Goal: Transaction & Acquisition: Purchase product/service

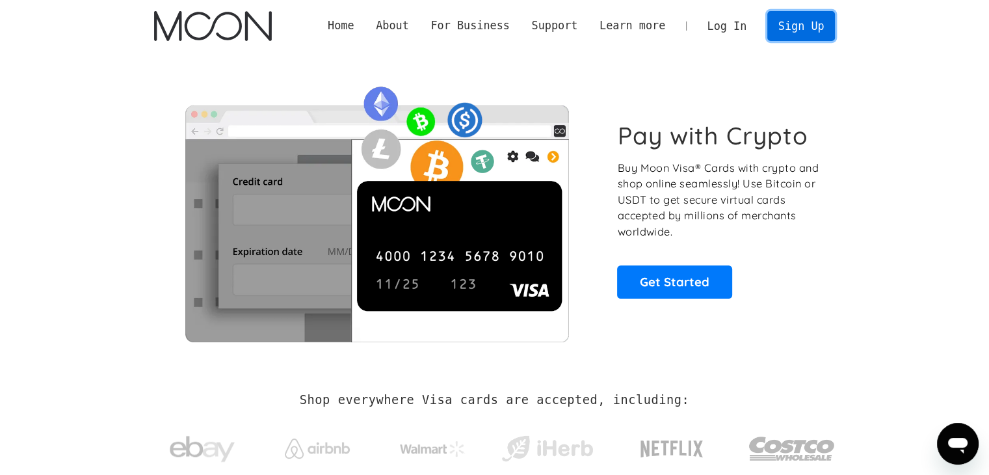
click at [817, 34] on link "Sign Up" at bounding box center [801, 25] width 68 height 29
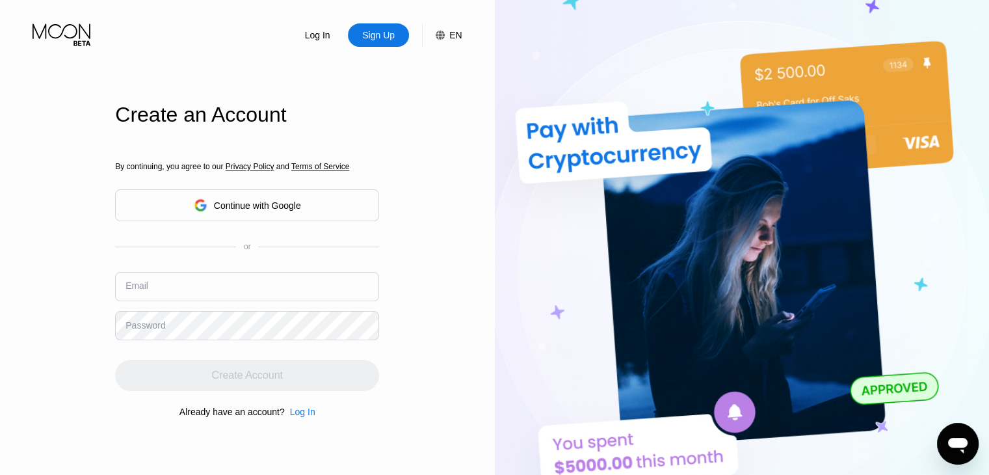
click at [211, 290] on input "text" at bounding box center [247, 286] width 264 height 29
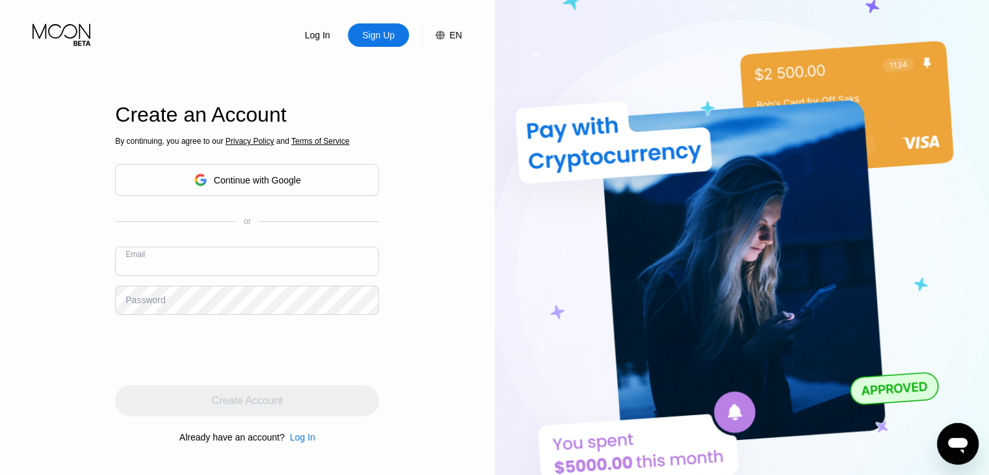
click at [377, 47] on div "Sign Up" at bounding box center [378, 34] width 61 height 23
click at [390, 37] on div "Sign Up" at bounding box center [378, 35] width 35 height 13
click at [364, 38] on div "Sign Up" at bounding box center [378, 35] width 35 height 13
click at [203, 252] on input "text" at bounding box center [247, 261] width 264 height 29
paste input "[EMAIL_ADDRESS][DOMAIN_NAME]"
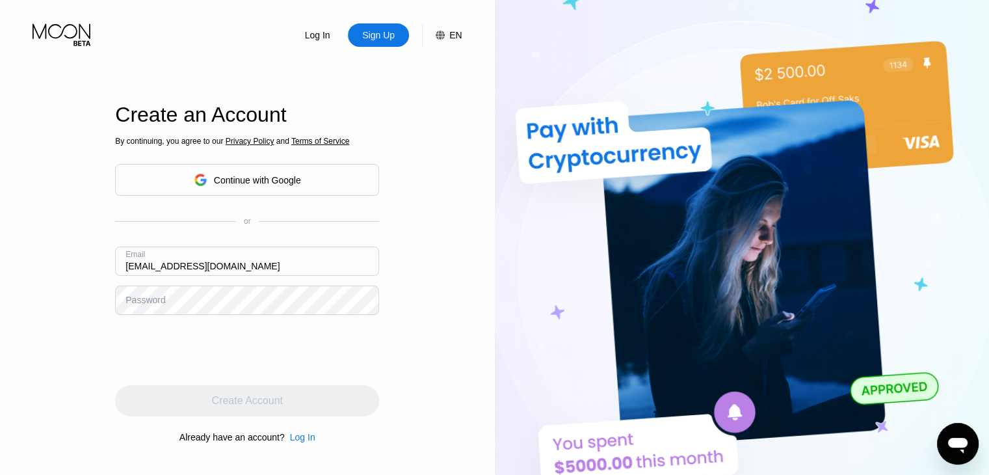
type input "[EMAIL_ADDRESS][DOMAIN_NAME]"
click at [195, 284] on div "Email listenerspotify@yopmail.com" at bounding box center [247, 266] width 264 height 39
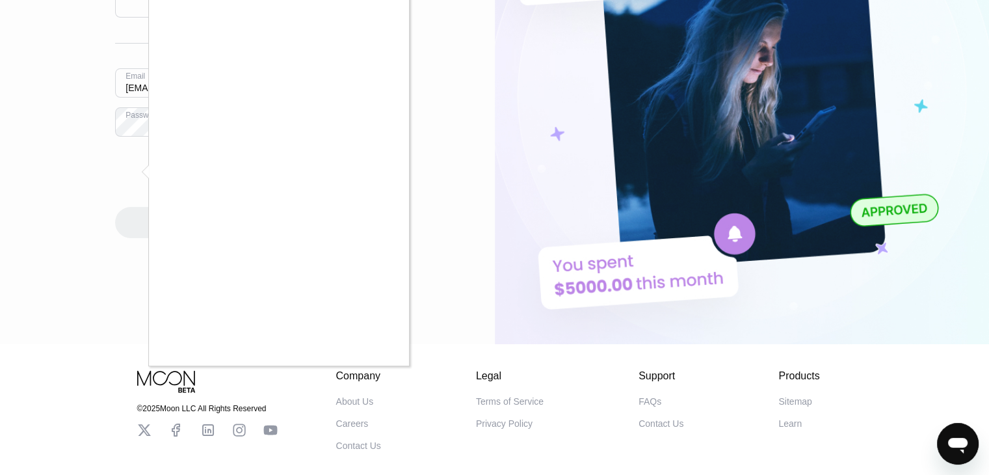
scroll to position [195, 0]
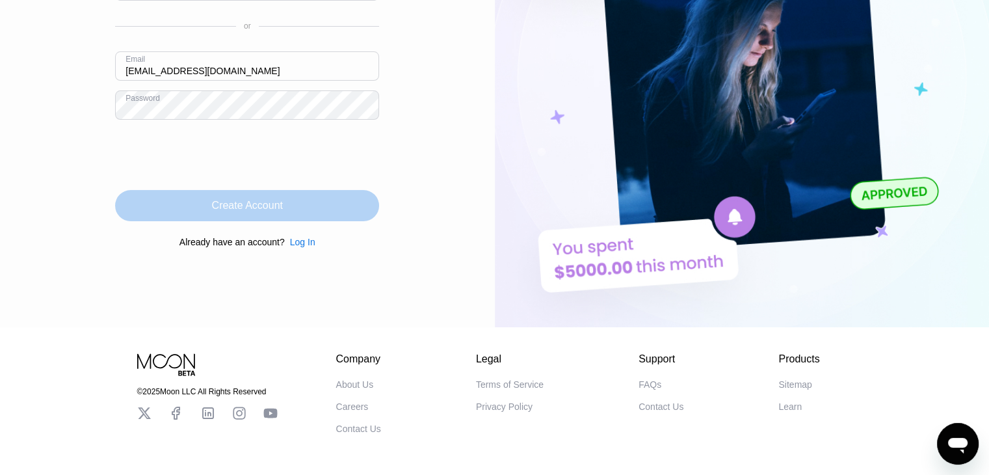
click at [315, 215] on div "Create Account" at bounding box center [247, 205] width 264 height 31
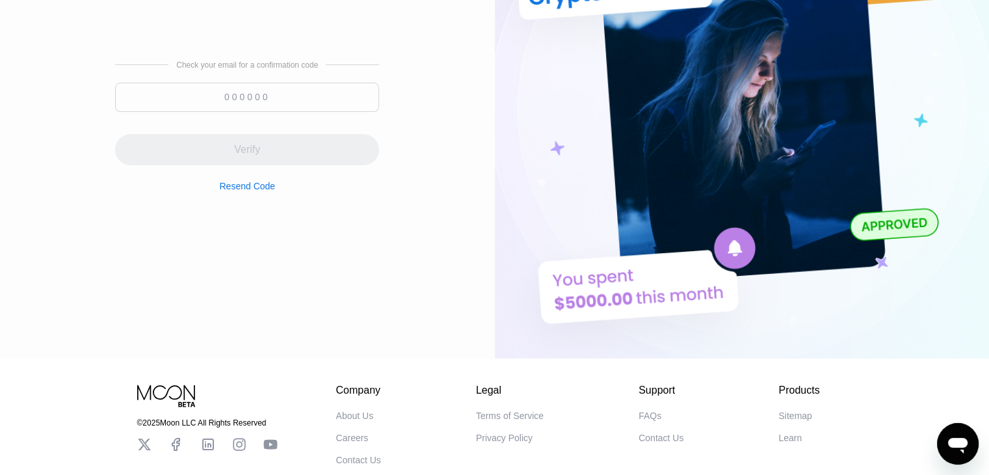
scroll to position [65, 0]
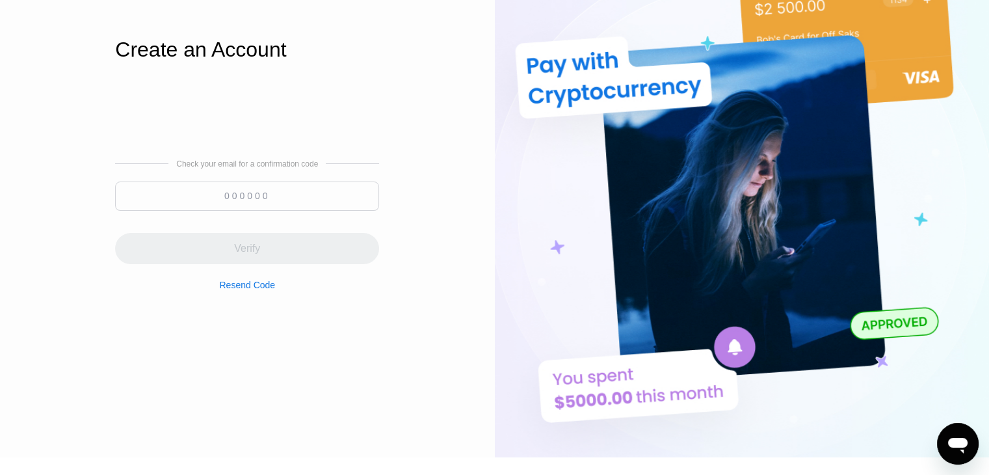
click at [269, 192] on input at bounding box center [247, 195] width 264 height 29
paste input "712068"
type input "712068"
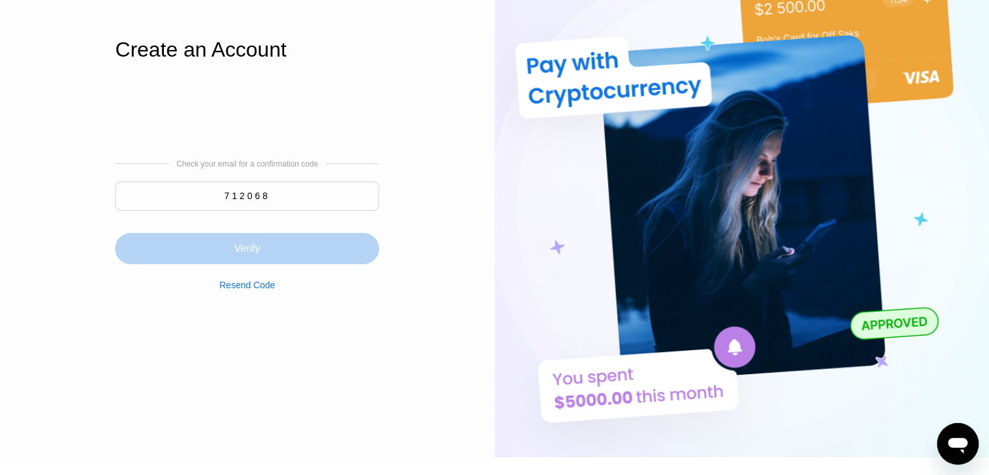
click at [253, 243] on div "Verify" at bounding box center [247, 248] width 26 height 13
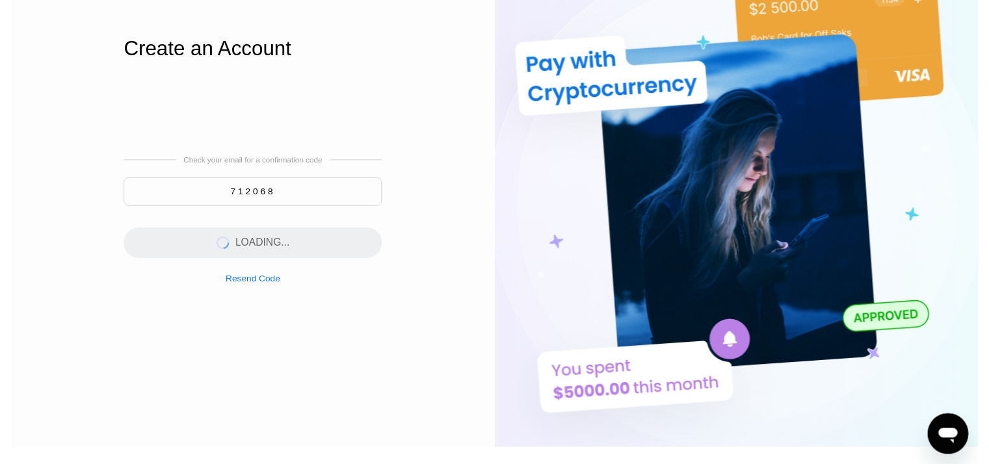
scroll to position [0, 0]
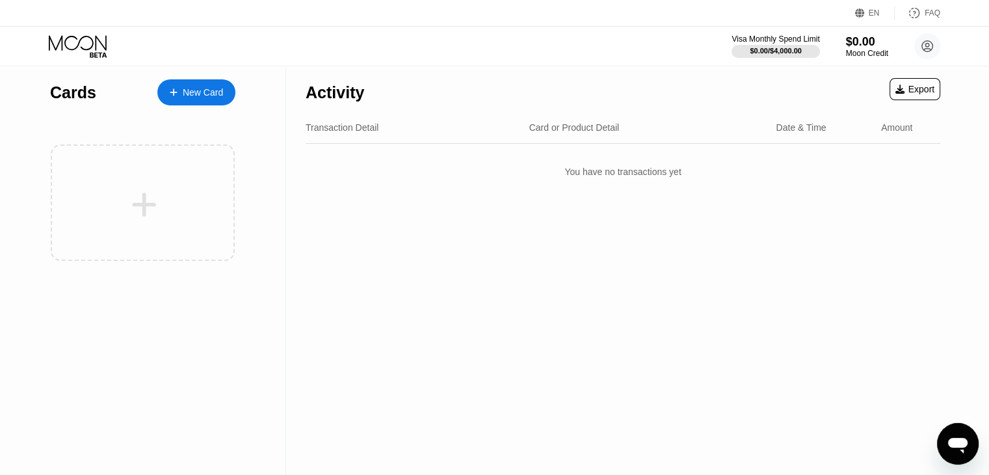
click at [205, 97] on div "New Card" at bounding box center [203, 92] width 40 height 11
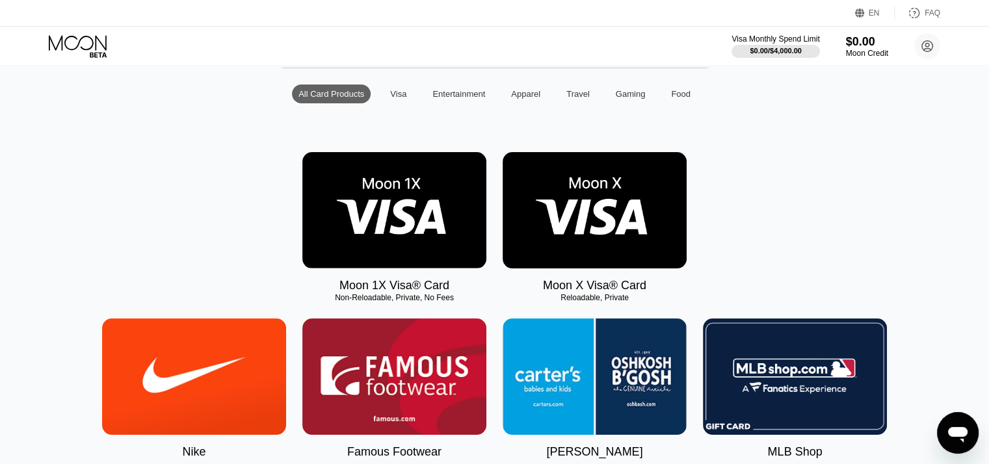
scroll to position [130, 0]
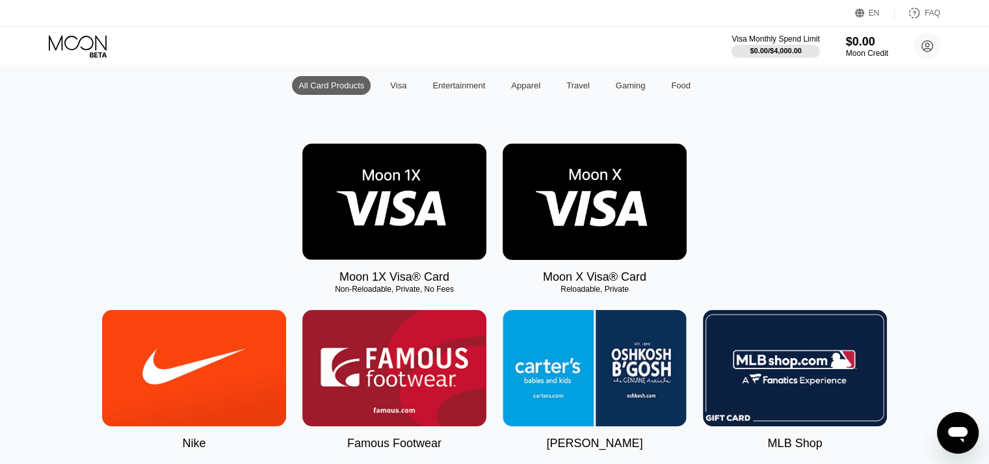
click at [581, 212] on img at bounding box center [595, 202] width 184 height 116
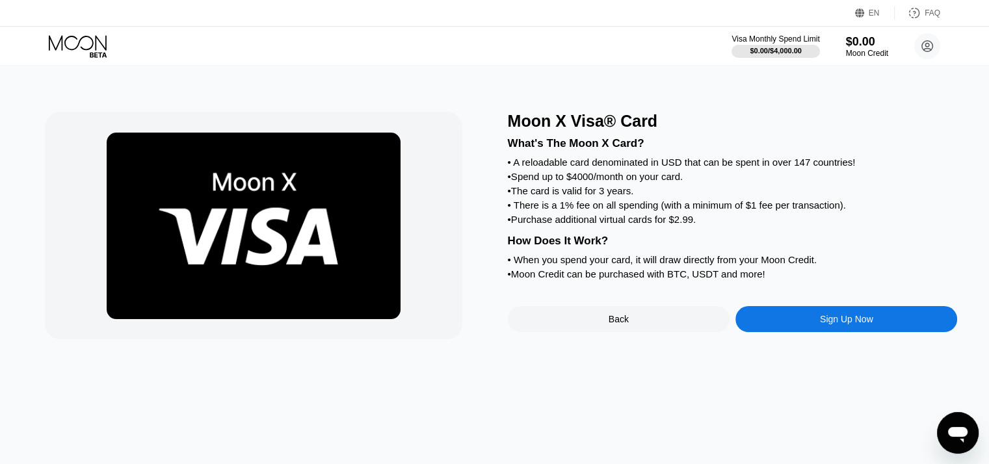
click at [595, 332] on div "Back" at bounding box center [619, 319] width 222 height 26
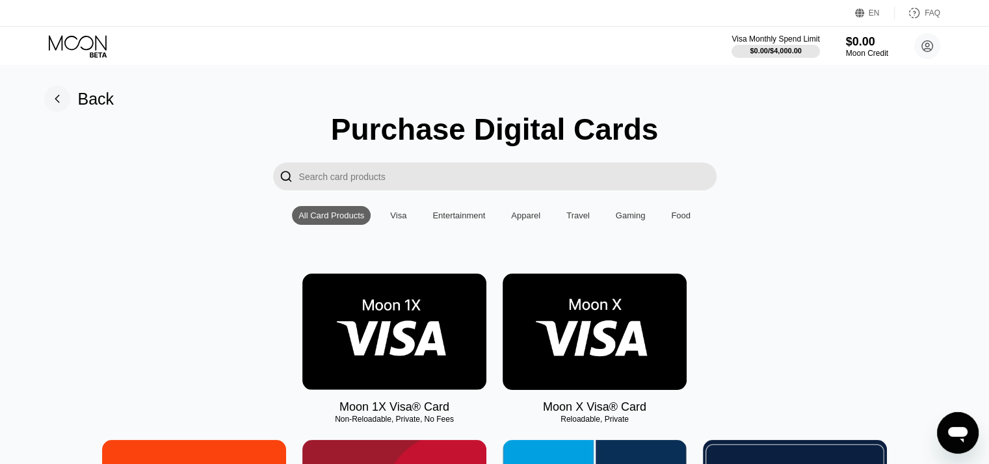
click at [397, 340] on img at bounding box center [394, 332] width 184 height 116
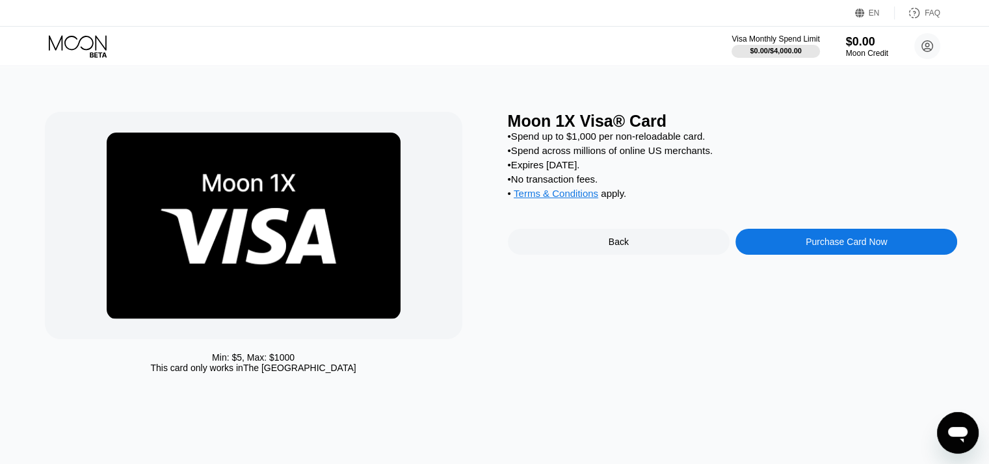
click at [802, 255] on div "Purchase Card Now" at bounding box center [847, 242] width 222 height 26
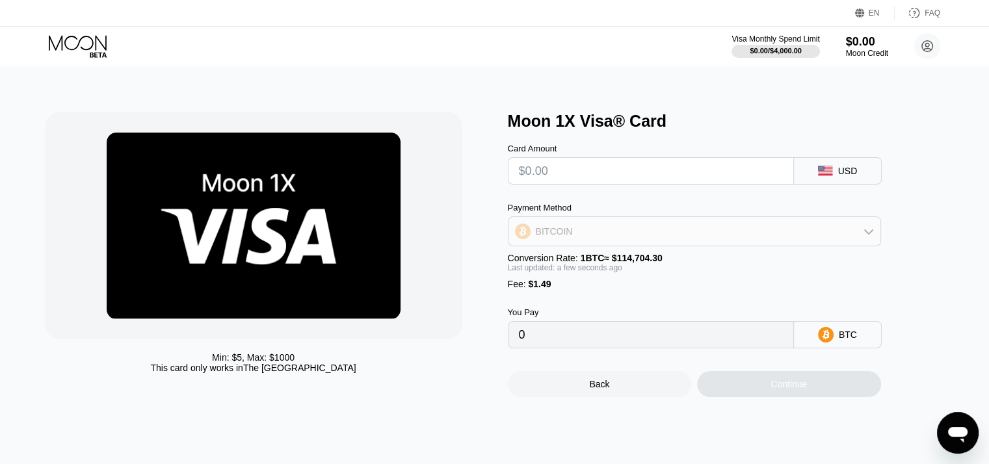
click at [598, 235] on div "BITCOIN" at bounding box center [695, 232] width 372 height 26
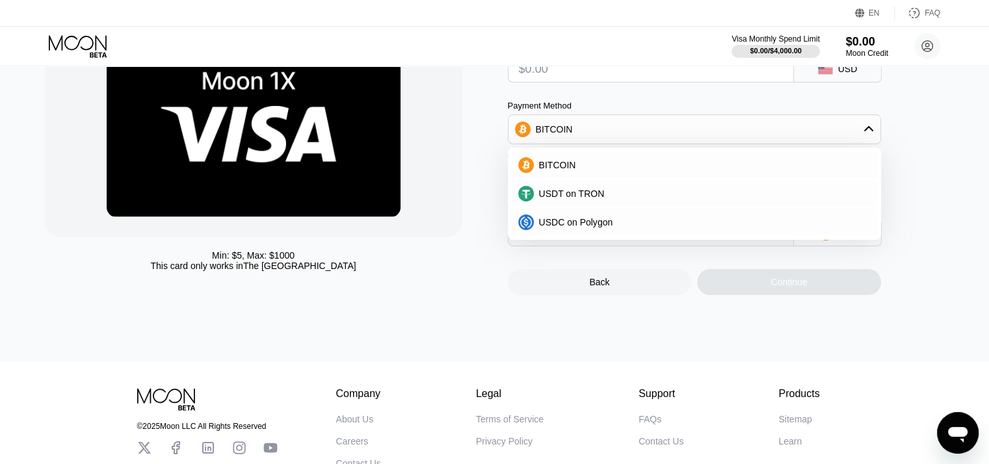
scroll to position [65, 0]
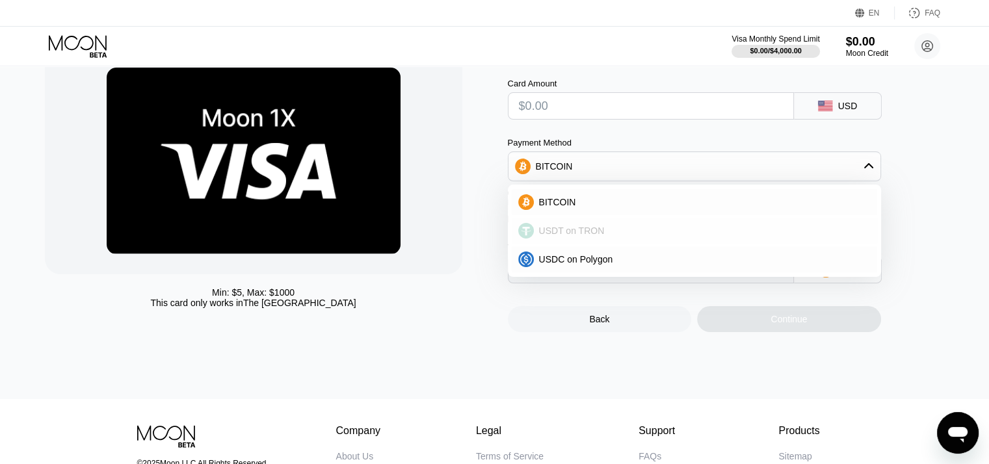
click at [591, 236] on span "USDT on TRON" at bounding box center [572, 231] width 66 height 10
type input "0.00"
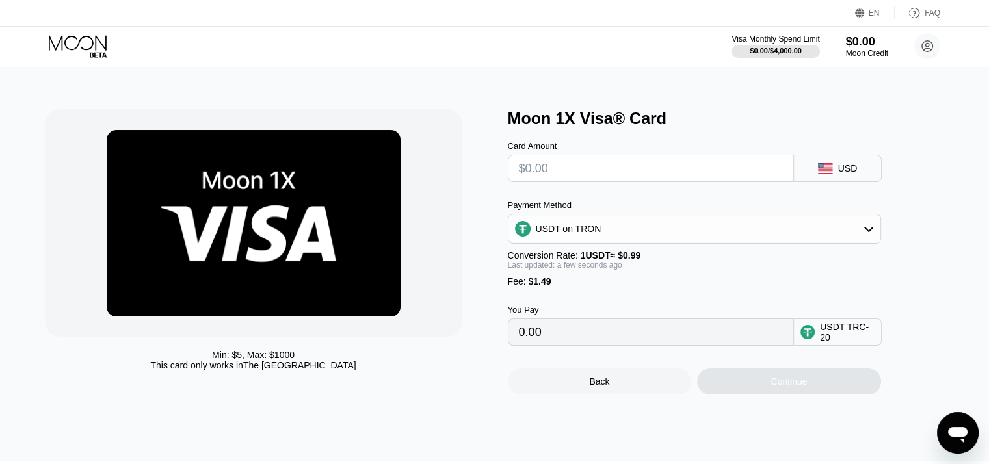
scroll to position [0, 0]
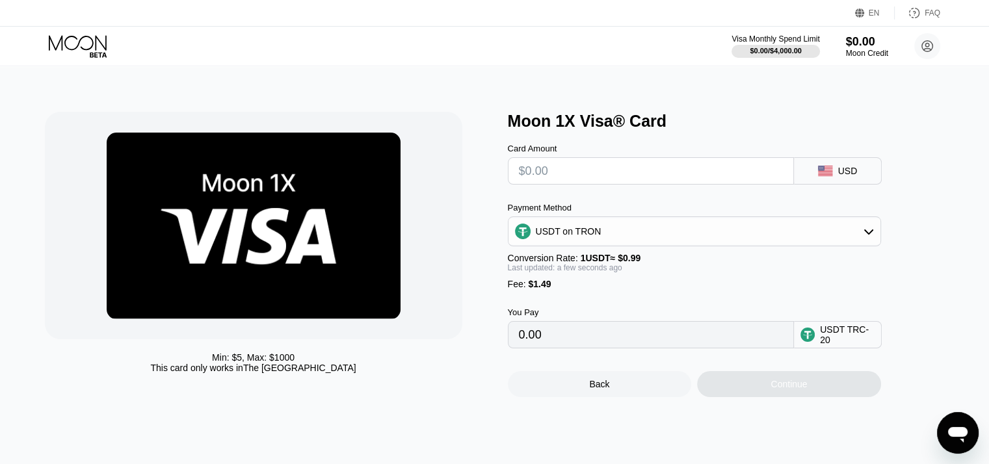
click at [590, 184] on input "text" at bounding box center [651, 171] width 264 height 26
click at [578, 213] on div "Payment Method" at bounding box center [694, 208] width 373 height 10
click at [578, 232] on div "USDT on TRON" at bounding box center [569, 231] width 66 height 10
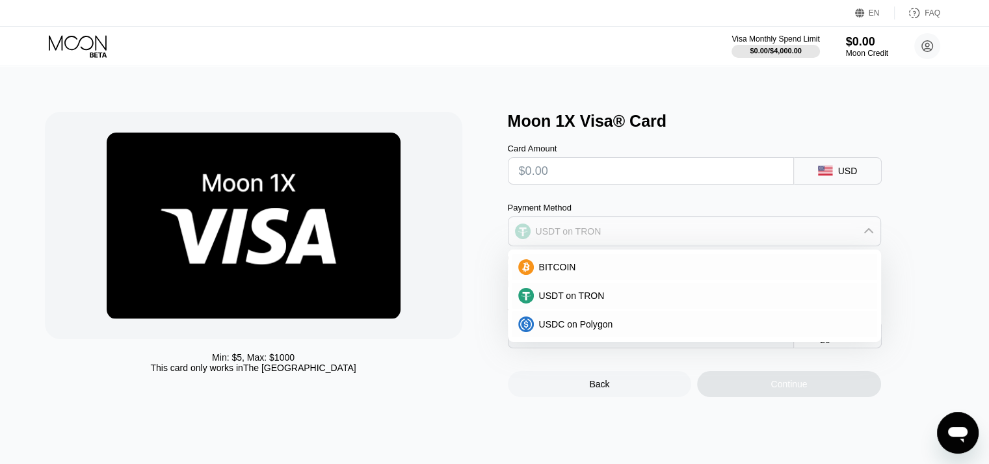
click at [578, 232] on div "USDT on TRON" at bounding box center [569, 231] width 66 height 10
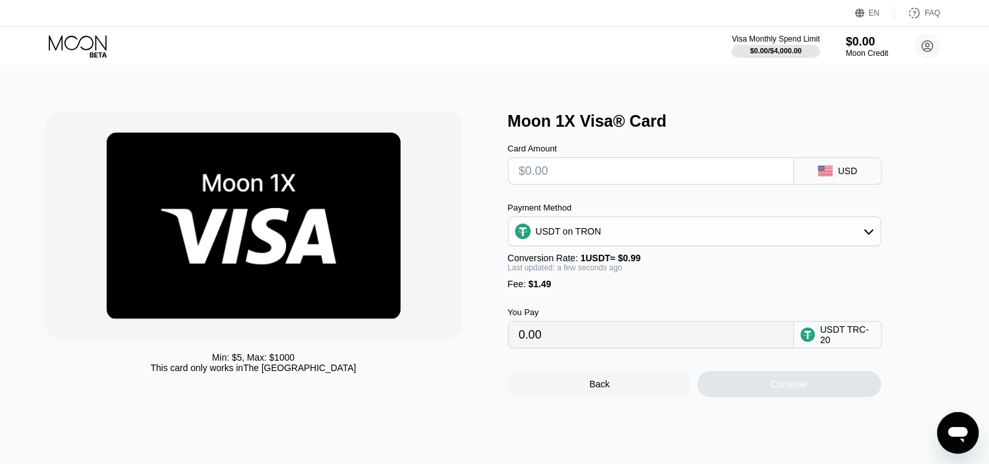
click at [583, 169] on input "text" at bounding box center [651, 171] width 264 height 26
type input "$0"
type input "1.51"
click at [657, 287] on div "Payment Method USDT on TRON Conversion Rate: 1 USDT ≈ $0.99 Last updated: a few…" at bounding box center [694, 246] width 373 height 87
click at [790, 397] on div "Continue" at bounding box center [789, 384] width 184 height 26
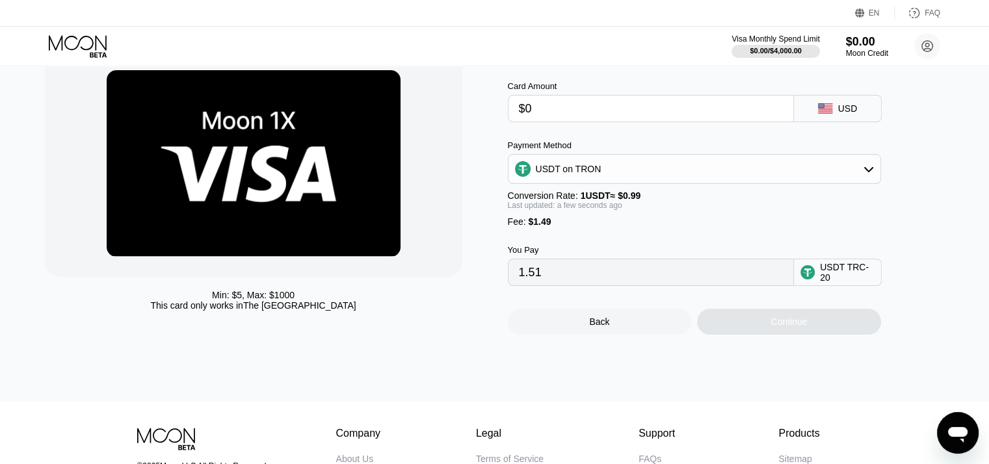
scroll to position [65, 0]
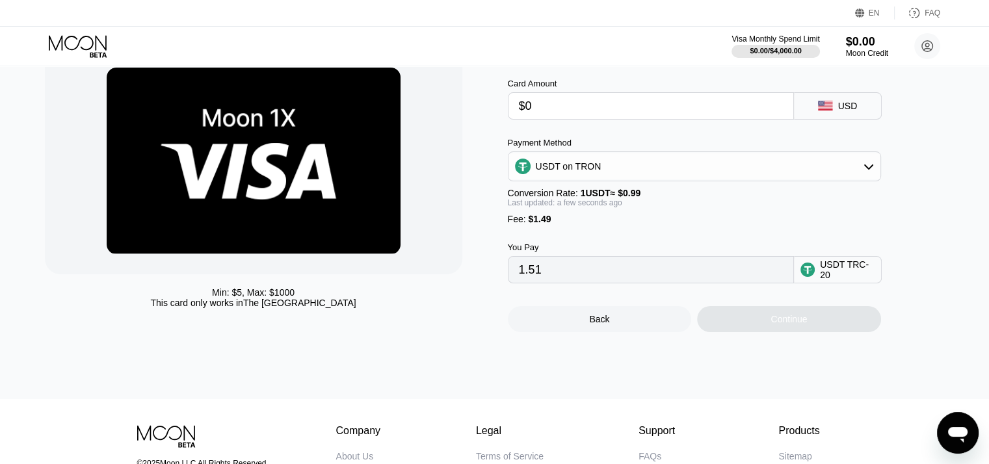
drag, startPoint x: 531, startPoint y: 113, endPoint x: 510, endPoint y: 117, distance: 21.9
click at [504, 113] on div "Min: $ 5 , Max: $ 1000 This card only works in The United States Moon 1X Visa® …" at bounding box center [495, 190] width 900 height 286
type input "$1"
type input "2.52"
click at [642, 271] on input "2.52" at bounding box center [651, 270] width 264 height 26
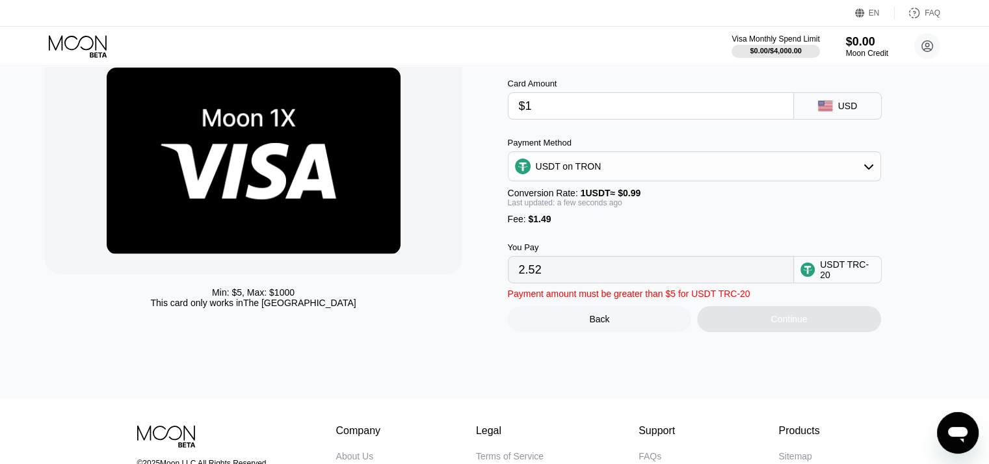
drag, startPoint x: 539, startPoint y: 110, endPoint x: 425, endPoint y: 114, distance: 113.9
click at [436, 114] on div "Min: $ 5 , Max: $ 1000 This card only works in The United States Moon 1X Visa® …" at bounding box center [495, 190] width 900 height 286
type input "$5"
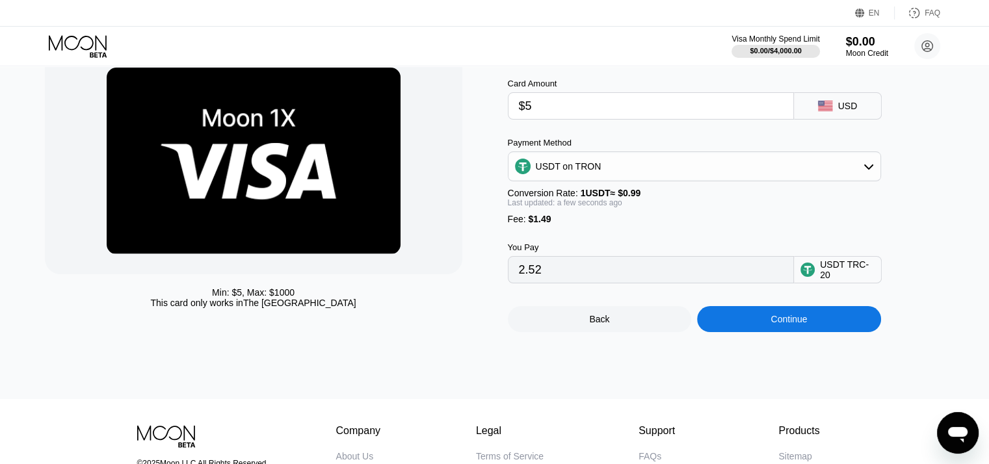
type input "6.56"
type input "$5"
click at [604, 237] on div "You Pay 6.56 USDT TRC-20" at bounding box center [716, 253] width 416 height 59
click at [604, 172] on div "USDT on TRON" at bounding box center [695, 166] width 372 height 26
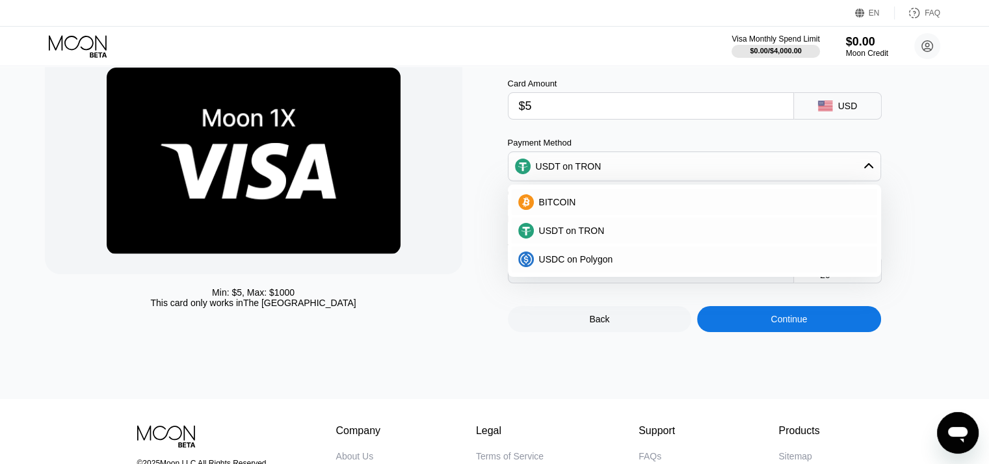
click at [604, 172] on div "USDT on TRON" at bounding box center [695, 166] width 372 height 26
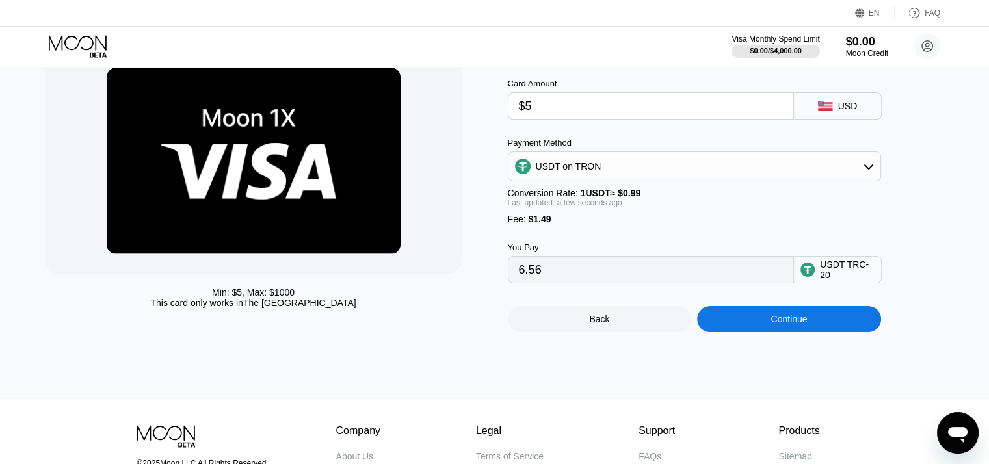
click at [786, 332] on div "Continue" at bounding box center [789, 319] width 184 height 26
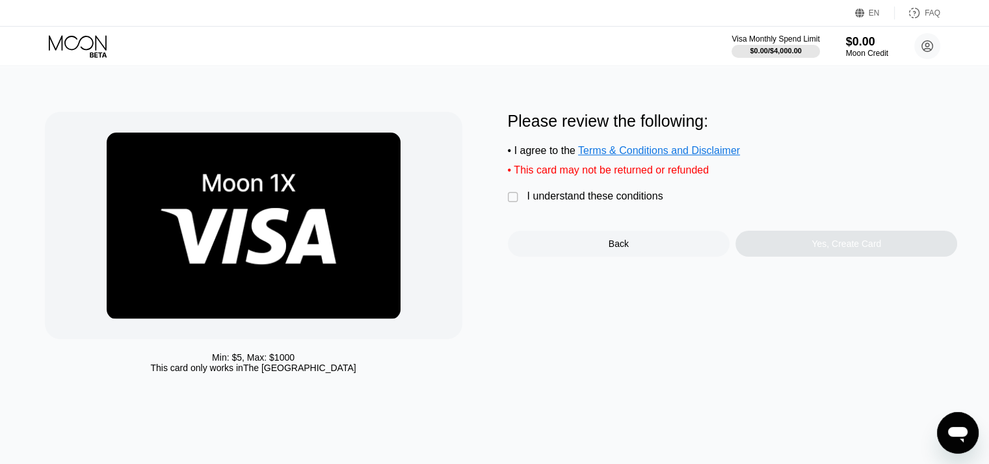
click at [617, 204] on div " I understand these conditions" at bounding box center [589, 198] width 162 height 14
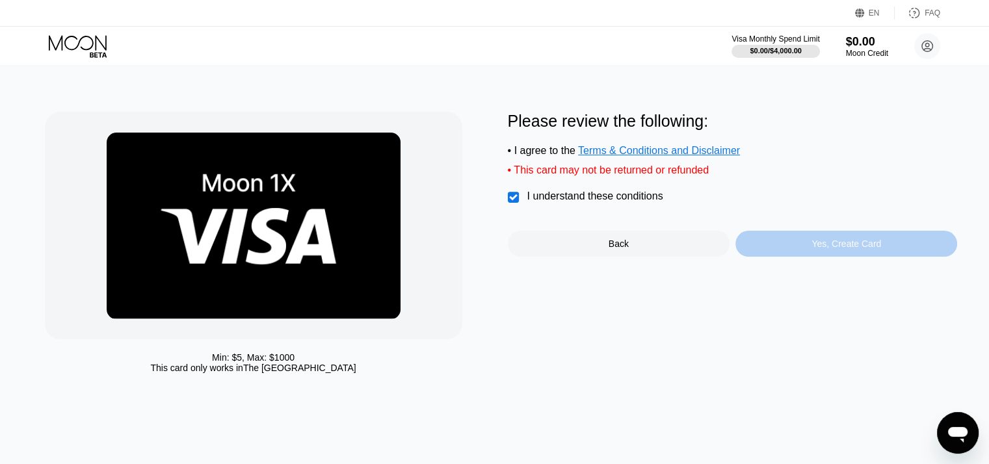
click at [797, 247] on div "Yes, Create Card" at bounding box center [847, 244] width 222 height 26
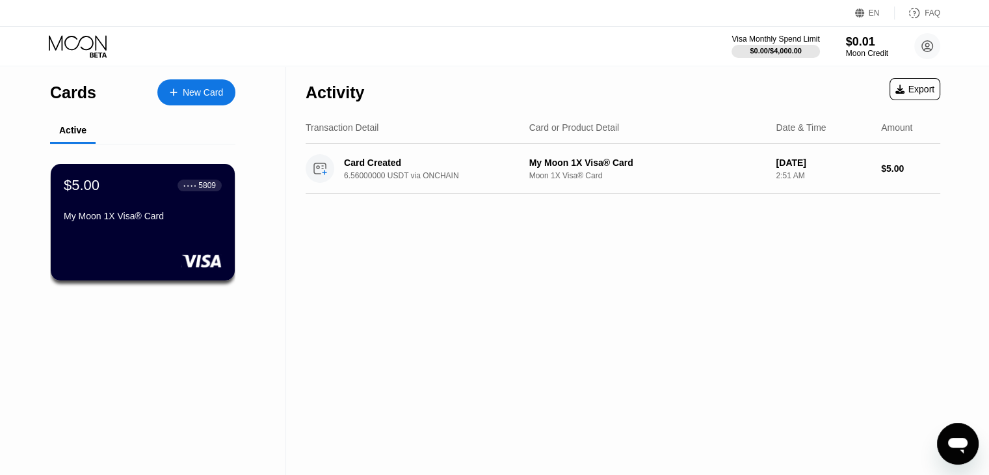
click at [191, 215] on div "$5.00 ● ● ● ● 5809 My Moon 1X Visa® Card" at bounding box center [143, 201] width 158 height 49
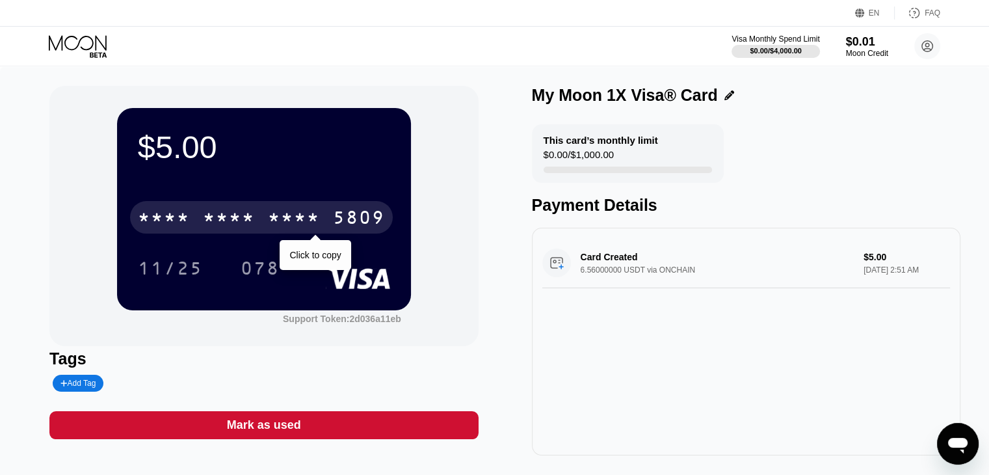
click at [305, 219] on div "* * * *" at bounding box center [294, 219] width 52 height 21
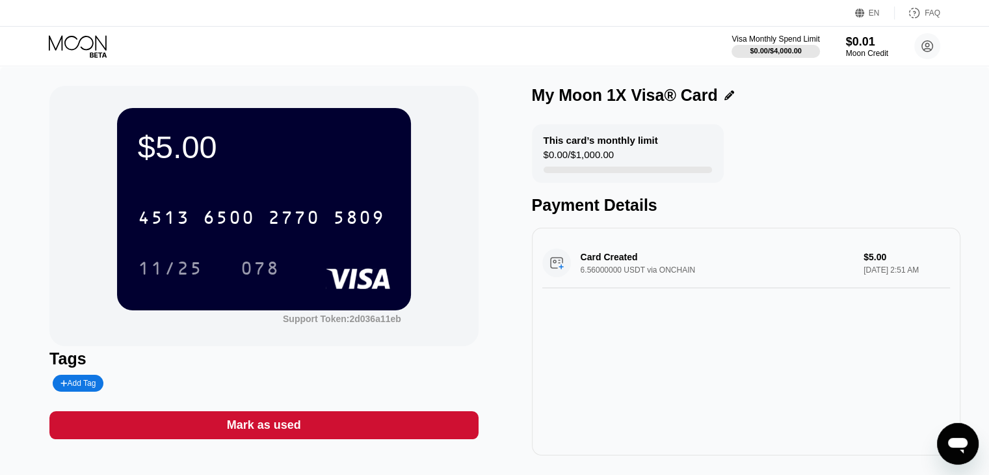
drag, startPoint x: 803, startPoint y: 362, endPoint x: 770, endPoint y: 353, distance: 34.2
click at [803, 362] on div "Card Created 6.56000000 USDT via ONCHAIN $5.00 Sep 20, 2025 2:51 AM" at bounding box center [746, 342] width 429 height 228
click at [260, 271] on div "078" at bounding box center [260, 270] width 39 height 21
click at [778, 146] on div "This card’s monthly limit $0.00 / $1,000.00 Payment Details" at bounding box center [746, 169] width 429 height 90
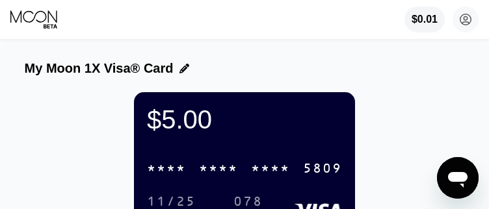
click at [211, 162] on div "$5.00 * * * * * * * * * * * * 5809 11/25 078" at bounding box center [244, 162] width 221 height 140
click at [211, 170] on div "* * * *" at bounding box center [218, 169] width 39 height 15
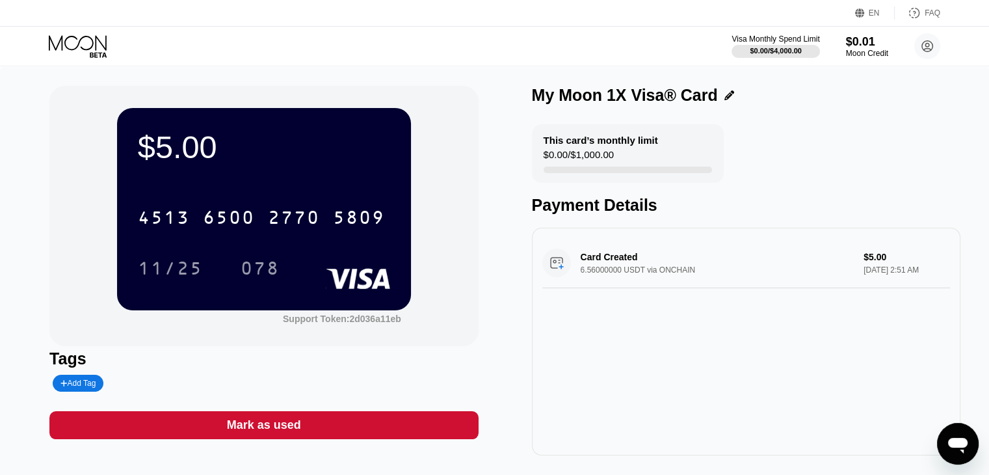
click at [38, 47] on div "Visa Monthly Spend Limit $0.00 / $4,000.00 $0.01 Moon Credit [EMAIL_ADDRESS][DO…" at bounding box center [494, 46] width 989 height 39
click at [75, 47] on icon at bounding box center [78, 42] width 58 height 15
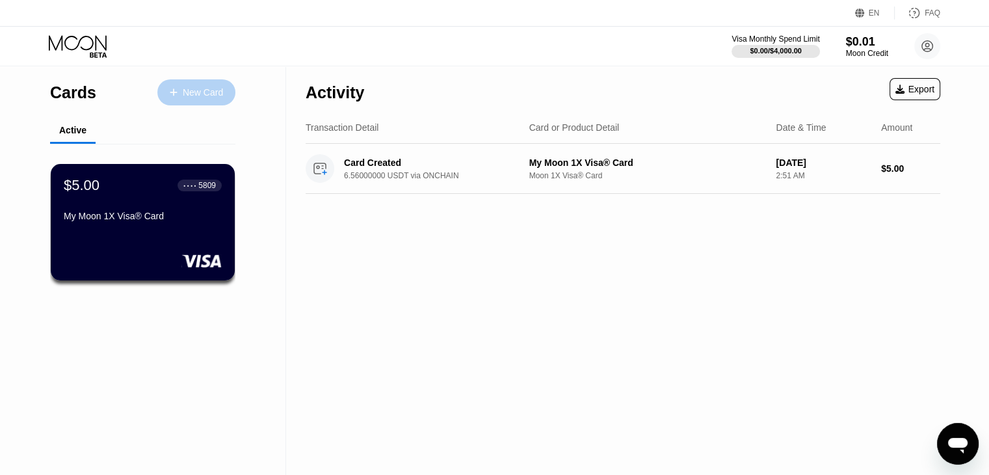
click at [195, 93] on div "New Card" at bounding box center [203, 92] width 40 height 11
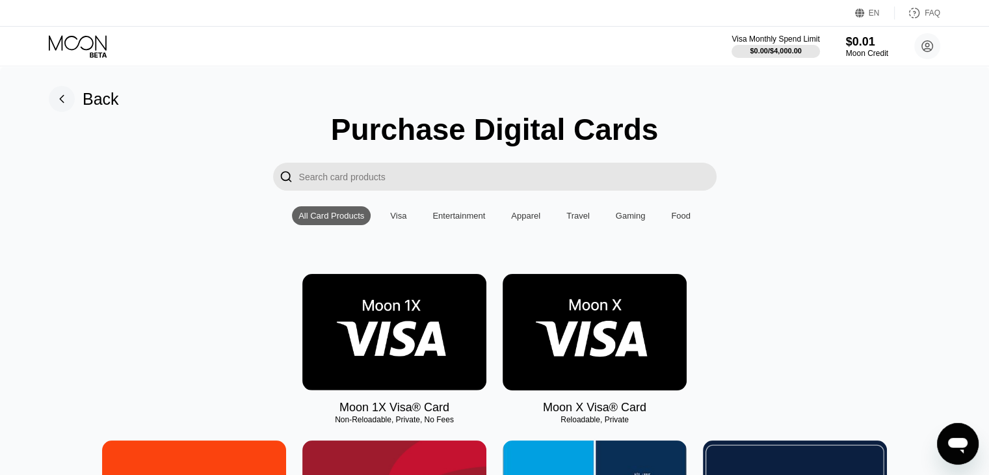
click at [431, 341] on img at bounding box center [394, 332] width 184 height 116
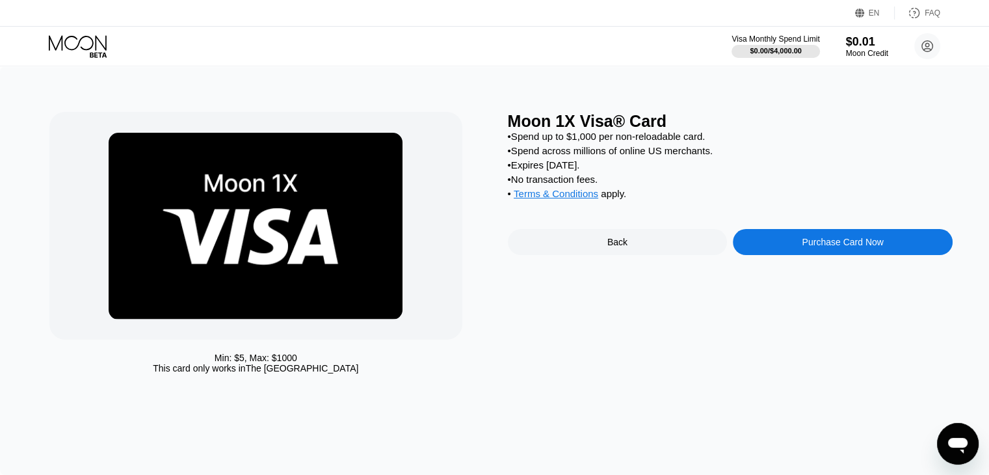
click at [859, 247] on div "Purchase Card Now" at bounding box center [842, 242] width 81 height 10
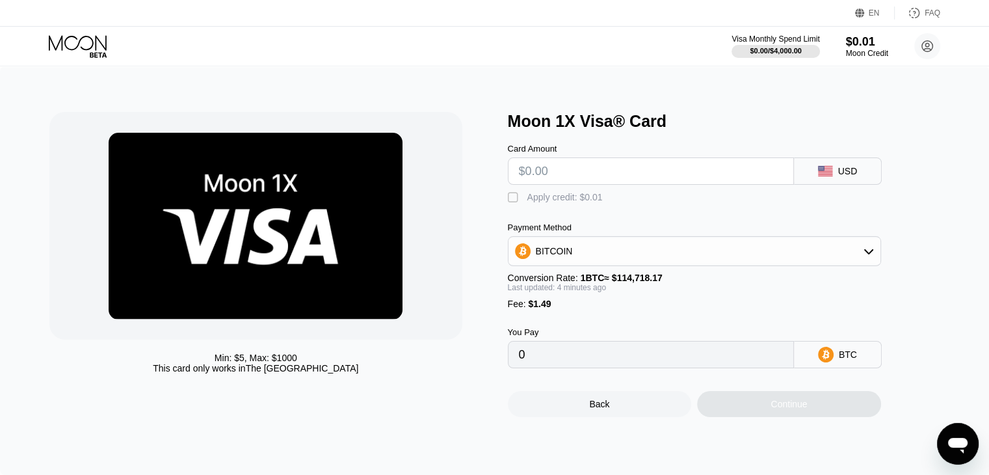
click at [656, 264] on div "BITCOIN" at bounding box center [695, 251] width 372 height 26
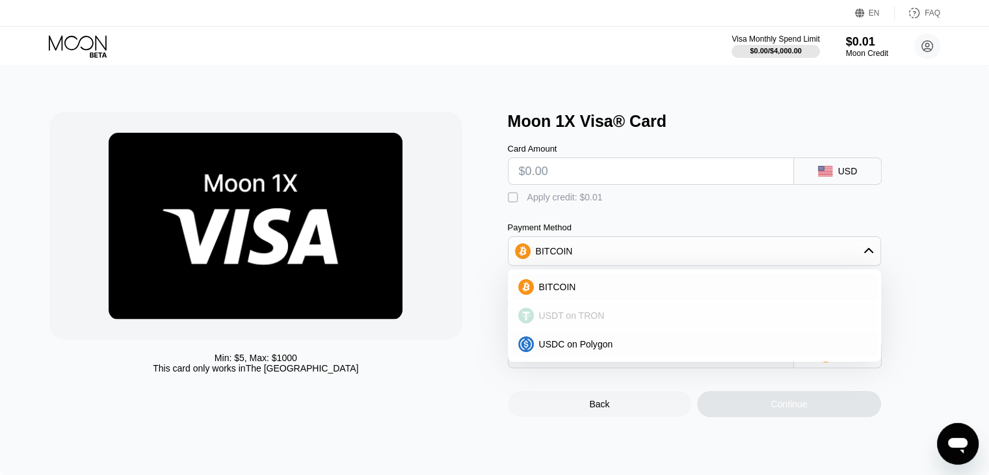
click at [612, 321] on div "USDT on TRON" at bounding box center [702, 315] width 337 height 10
type input "0.00"
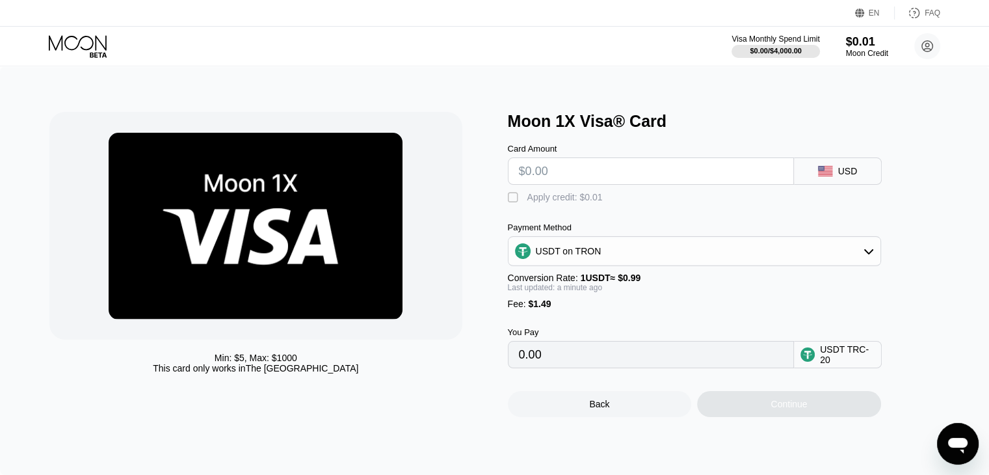
click at [766, 228] on div "Payment Method" at bounding box center [694, 227] width 373 height 10
click at [81, 52] on icon at bounding box center [79, 46] width 60 height 23
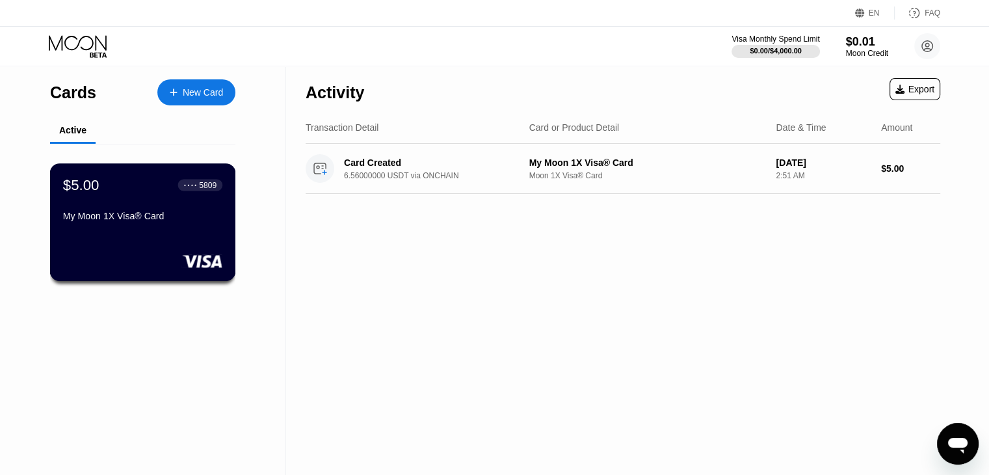
click at [147, 220] on div "My Moon 1X Visa® Card" at bounding box center [142, 216] width 159 height 10
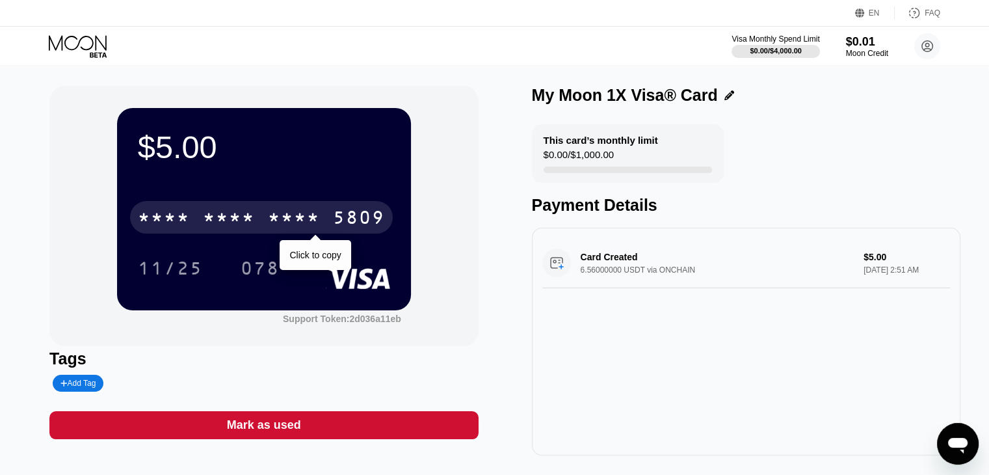
click at [258, 220] on div "* * * * * * * * * * * * 5809" at bounding box center [261, 217] width 263 height 33
